Goal: Find specific page/section: Find specific page/section

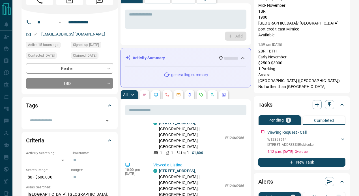
scroll to position [63, 0]
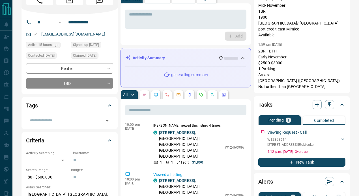
click at [190, 136] on p "1509 - 9 Valhalla Inn Road , Islington | City Centre West, Etobicoke, Toronto" at bounding box center [190, 145] width 63 height 30
click at [188, 133] on link "1509 - 9 Valhalla Inn Road" at bounding box center [177, 133] width 36 height 5
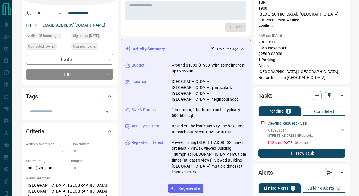
scroll to position [0, 0]
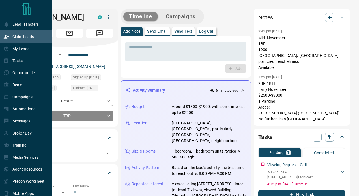
click at [4, 37] on icon at bounding box center [6, 37] width 6 height 6
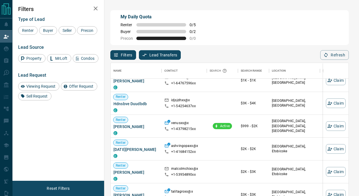
scroll to position [153, 0]
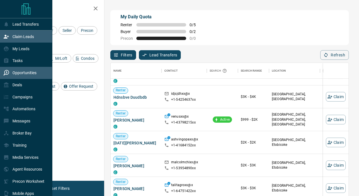
click at [10, 75] on div "Opportunities" at bounding box center [19, 72] width 33 height 9
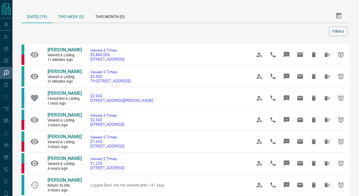
click at [74, 19] on div "This Week (0)" at bounding box center [71, 16] width 37 height 14
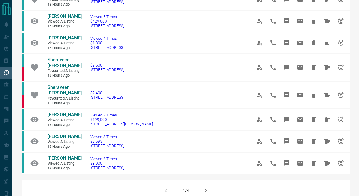
scroll to position [398, 0]
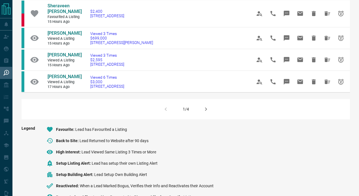
click at [205, 111] on icon "button" at bounding box center [206, 109] width 2 height 3
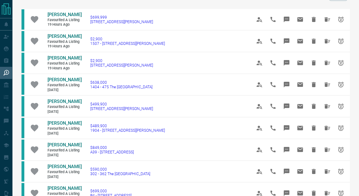
scroll to position [0, 0]
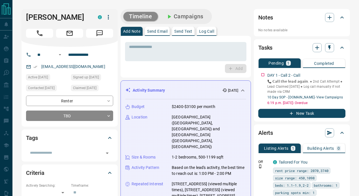
scroll to position [254, 0]
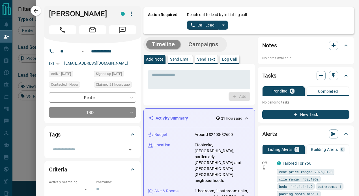
scroll to position [148, 238]
